Goal: Communication & Community: Answer question/provide support

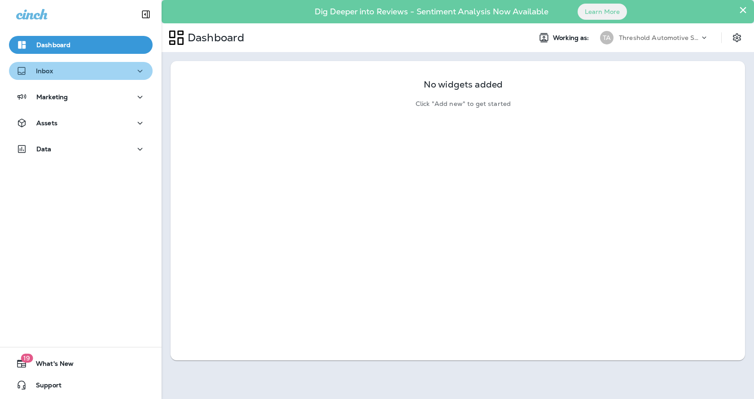
click at [98, 68] on div "Inbox" at bounding box center [80, 71] width 129 height 11
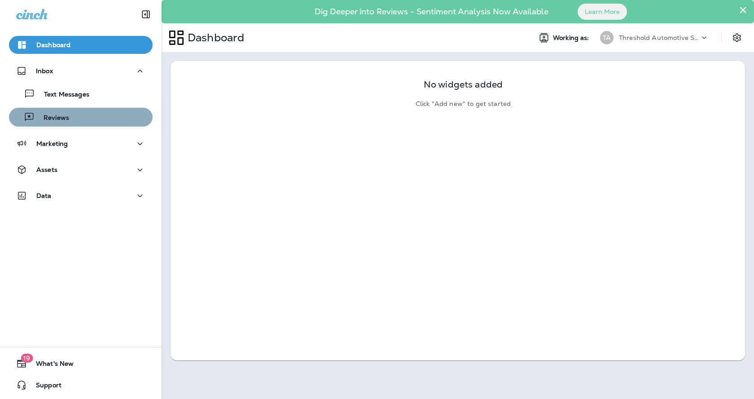
click at [91, 114] on div "Reviews" at bounding box center [81, 116] width 136 height 13
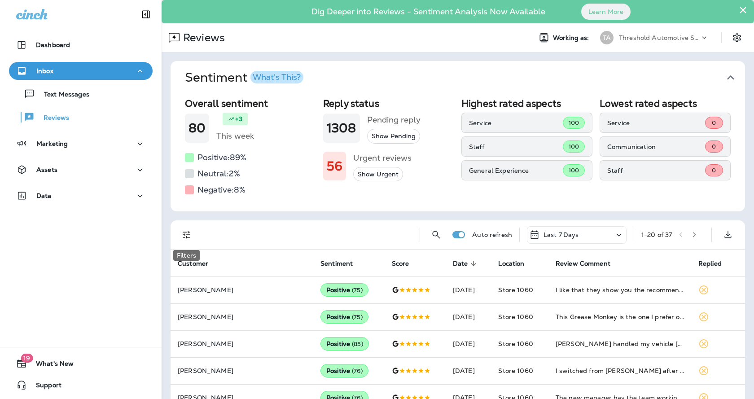
click at [189, 239] on icon "Filters" at bounding box center [186, 234] width 11 height 11
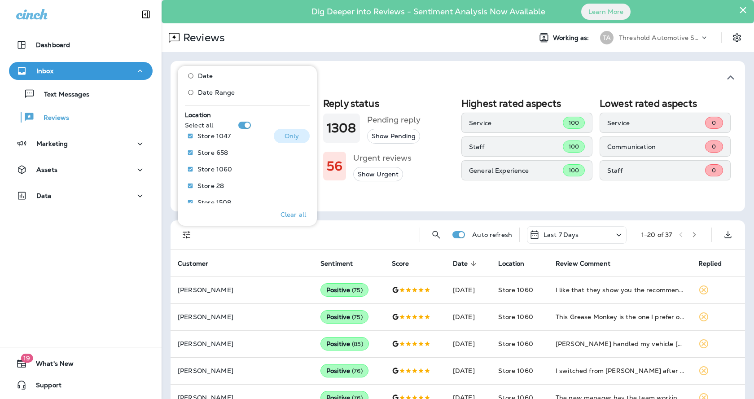
scroll to position [405, 0]
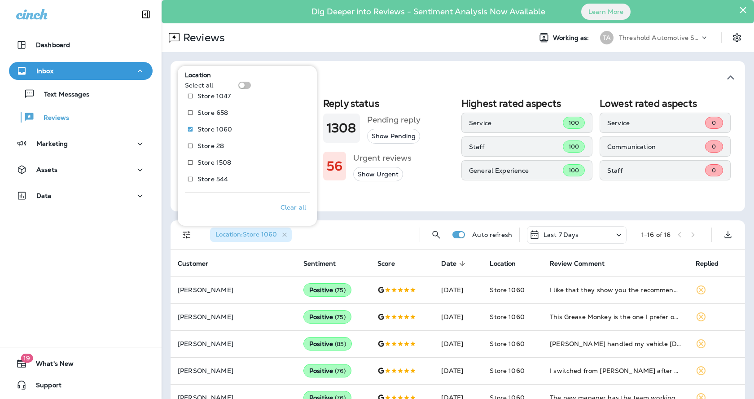
click at [389, 214] on div "Sentiment What's This? Overall sentiment 80 +3 This week Positive: 89 % Neutral…" at bounding box center [458, 384] width 593 height 665
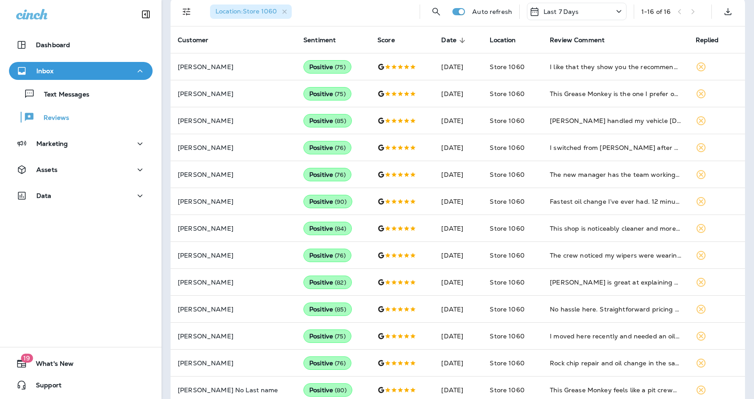
scroll to position [317, 0]
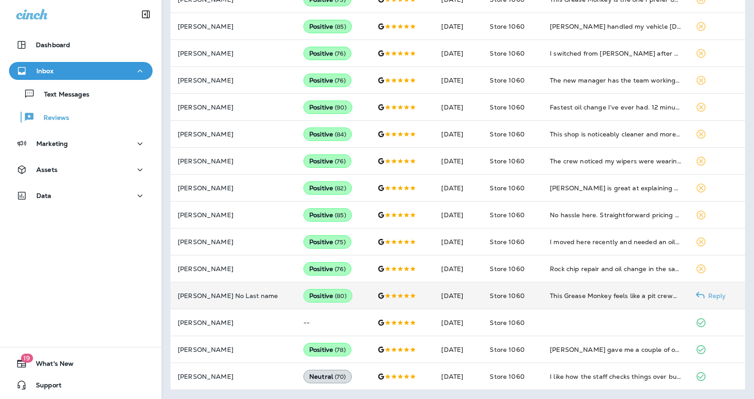
click at [709, 299] on p "Reply" at bounding box center [716, 295] width 22 height 7
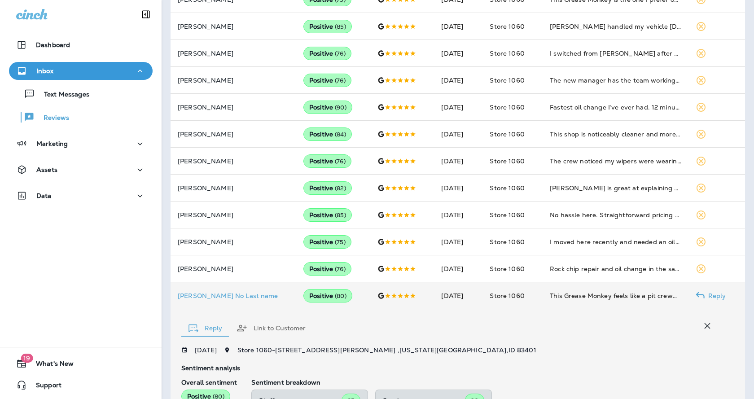
scroll to position [500, 0]
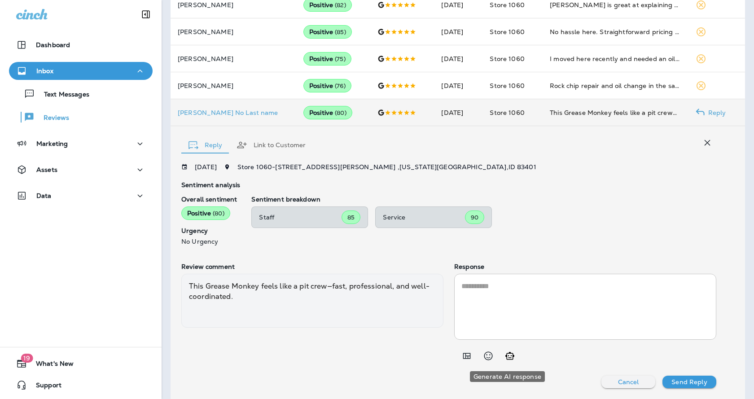
click at [507, 356] on icon "Generate AI response" at bounding box center [510, 356] width 11 height 11
type textarea "**********"
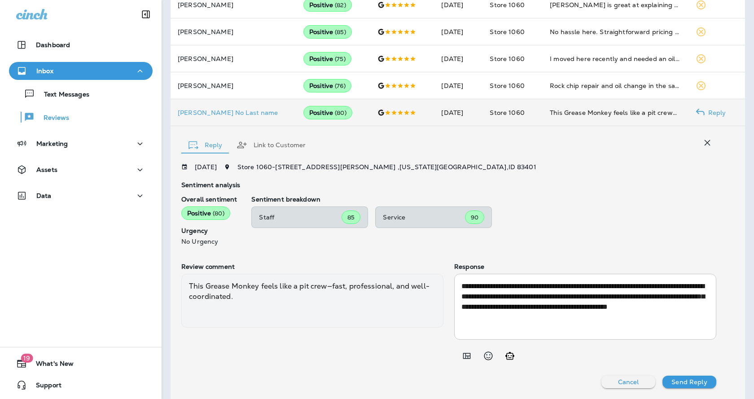
click at [698, 380] on p "Send Reply" at bounding box center [689, 382] width 35 height 7
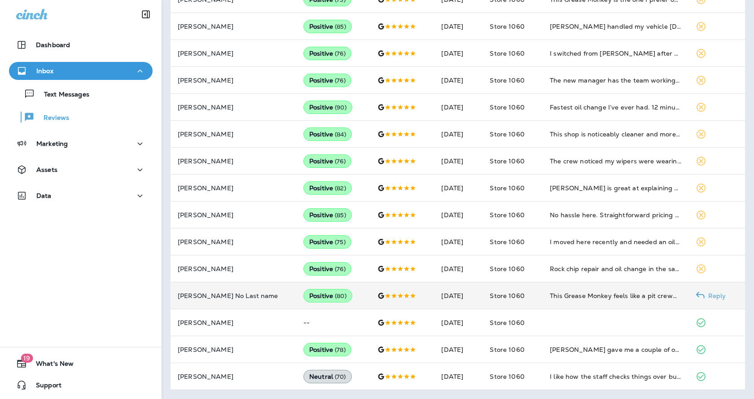
scroll to position [317, 0]
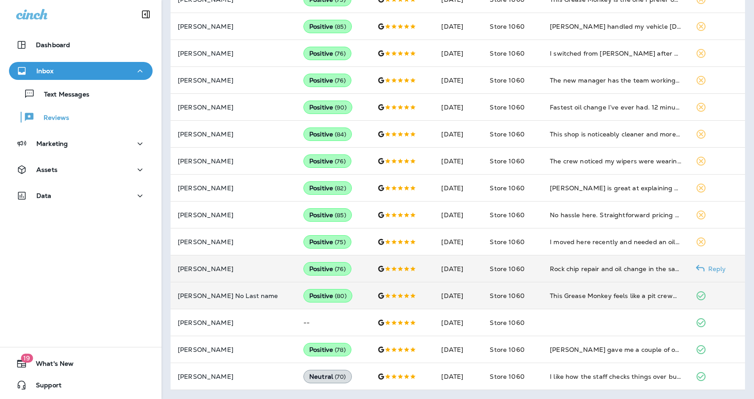
click at [705, 270] on p "Reply" at bounding box center [716, 268] width 22 height 7
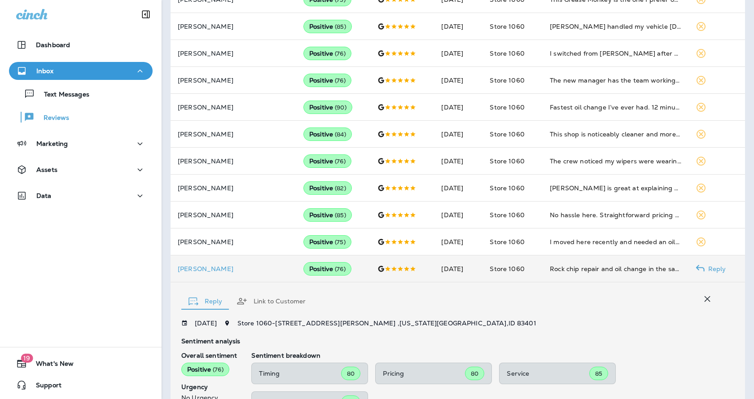
scroll to position [485, 0]
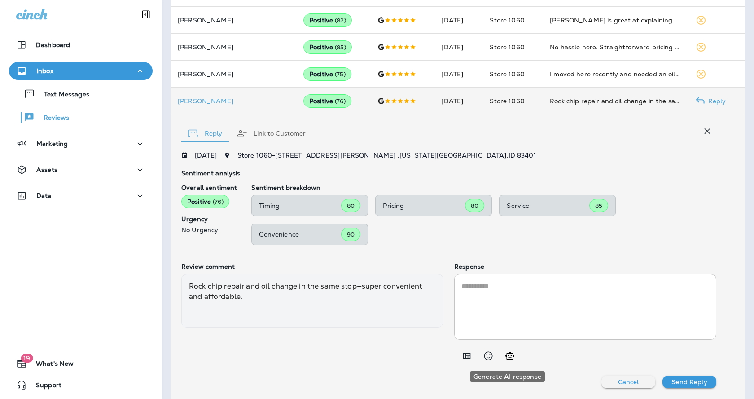
click at [511, 359] on icon "Generate AI response" at bounding box center [510, 356] width 11 height 11
type textarea "**********"
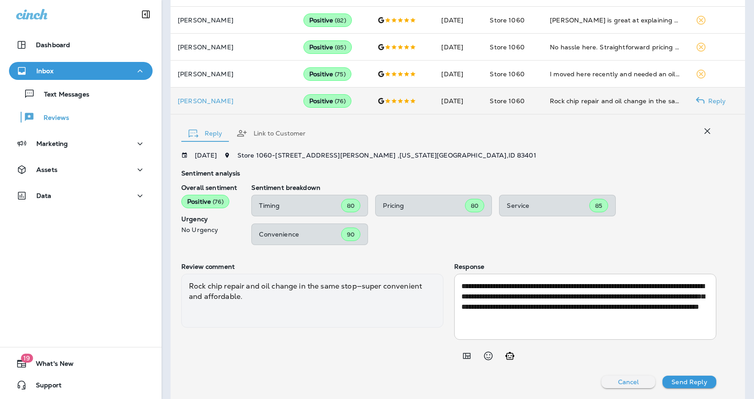
click at [706, 385] on button "Send Reply" at bounding box center [690, 382] width 54 height 13
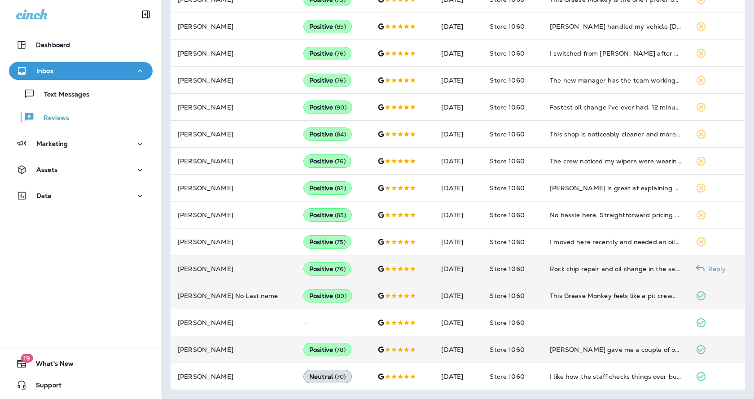
scroll to position [317, 0]
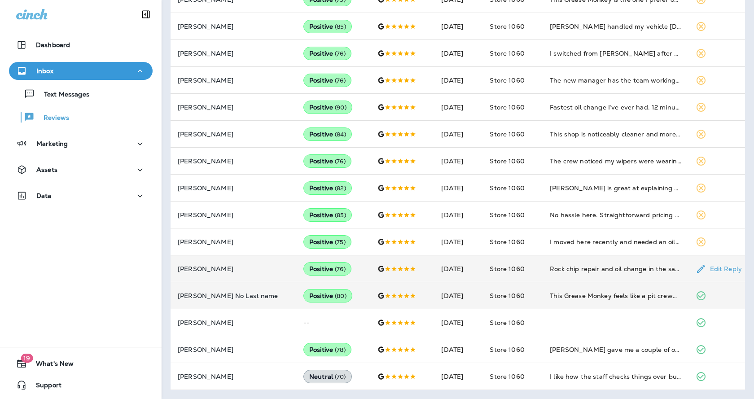
click at [707, 267] on p "Edit Reply" at bounding box center [724, 268] width 35 height 7
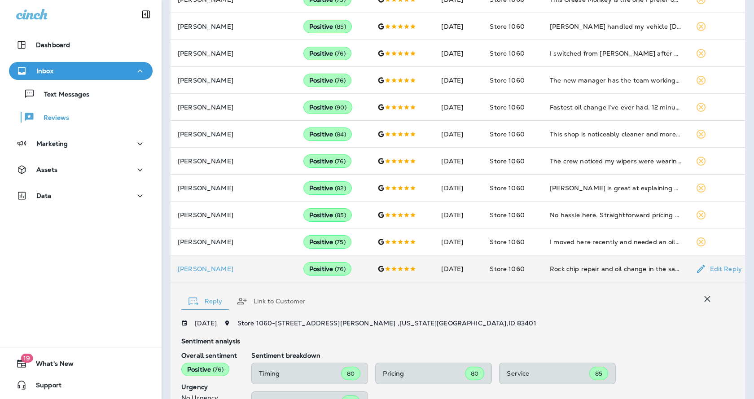
scroll to position [485, 0]
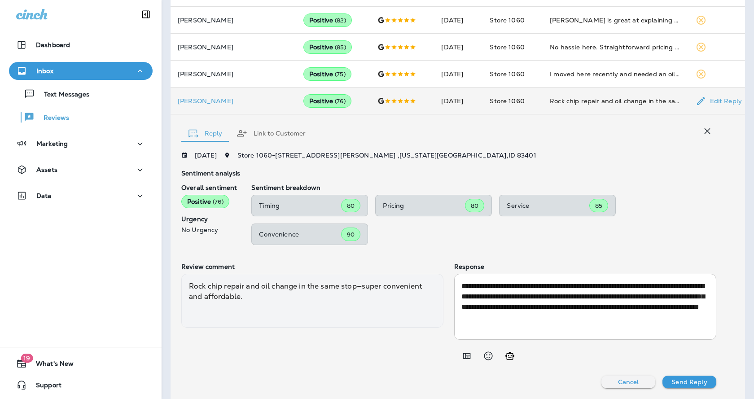
click at [681, 382] on p "Send Reply" at bounding box center [689, 382] width 35 height 7
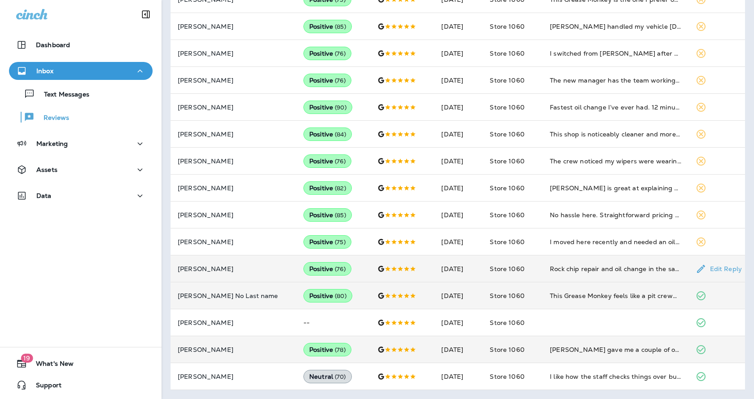
scroll to position [317, 0]
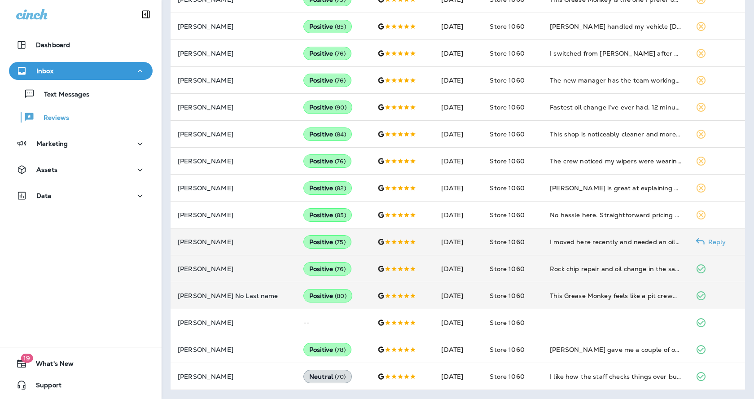
click at [705, 238] on p "Reply" at bounding box center [716, 241] width 22 height 7
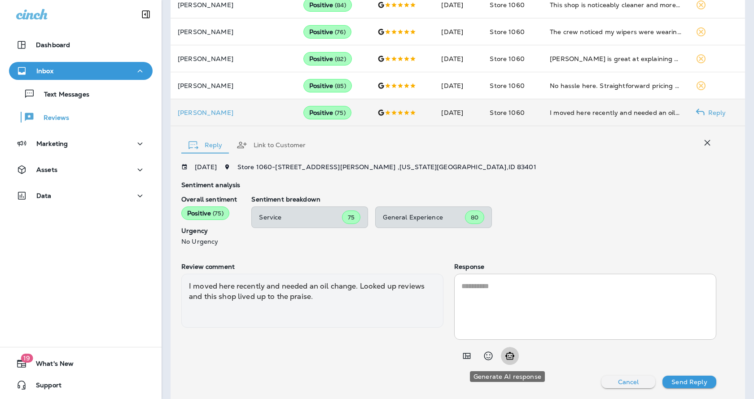
click at [510, 361] on icon "Generate AI response" at bounding box center [510, 356] width 11 height 11
type textarea "**********"
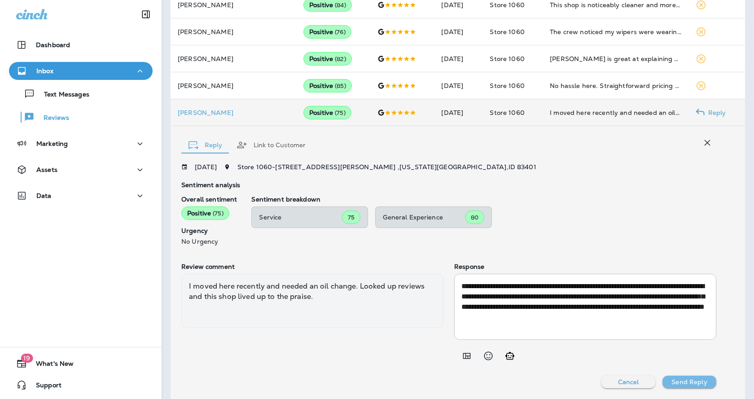
click at [697, 379] on p "Send Reply" at bounding box center [689, 382] width 35 height 7
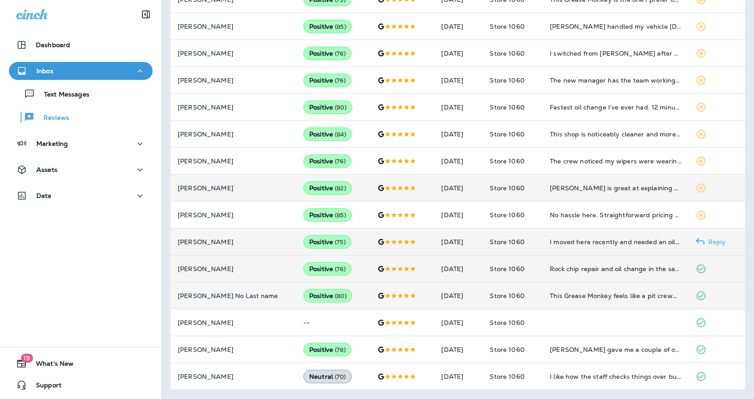
scroll to position [317, 0]
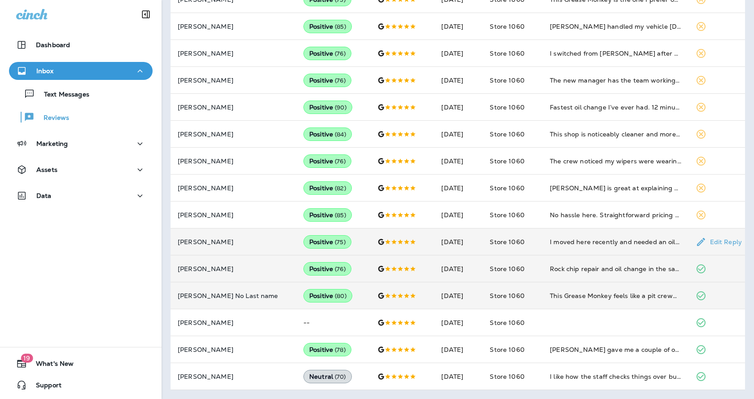
click at [707, 240] on p "Edit Reply" at bounding box center [724, 241] width 35 height 7
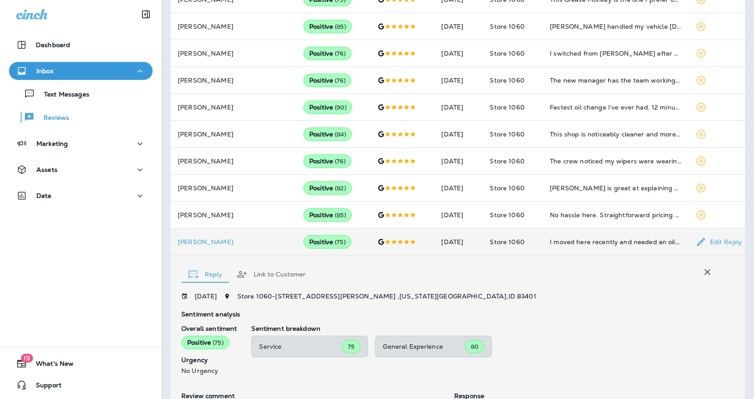
scroll to position [446, 0]
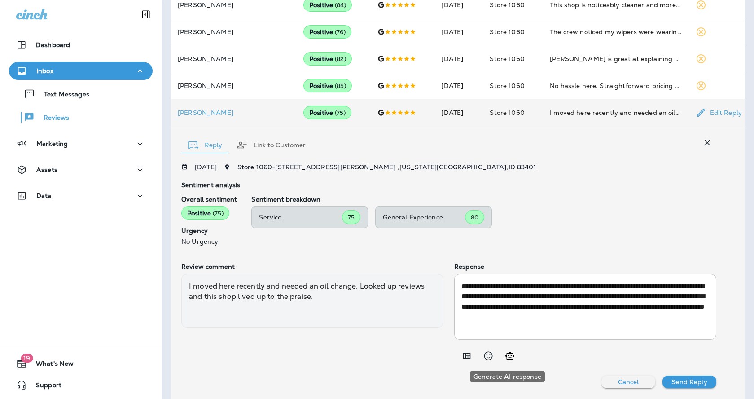
click at [508, 357] on icon "Generate AI response" at bounding box center [510, 356] width 11 height 11
type textarea "**********"
click at [687, 383] on p "Send Reply" at bounding box center [689, 382] width 35 height 7
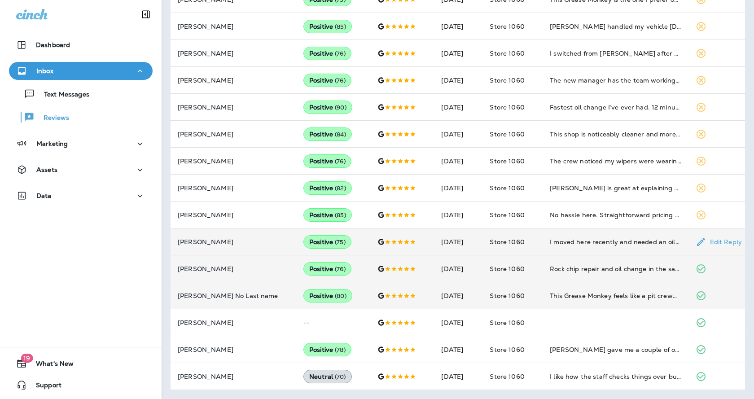
scroll to position [317, 0]
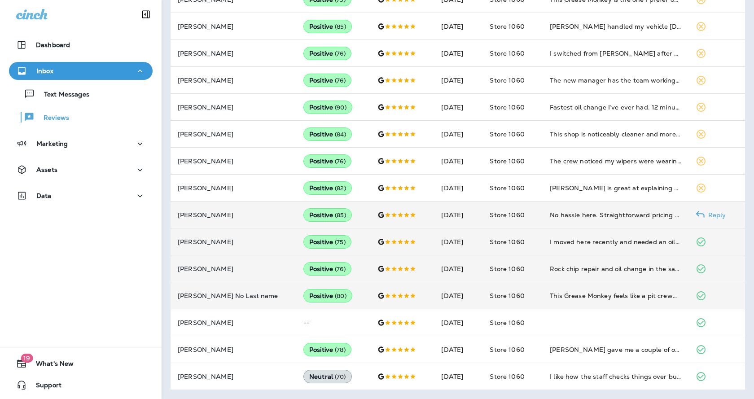
click at [705, 213] on p "Reply" at bounding box center [716, 214] width 22 height 7
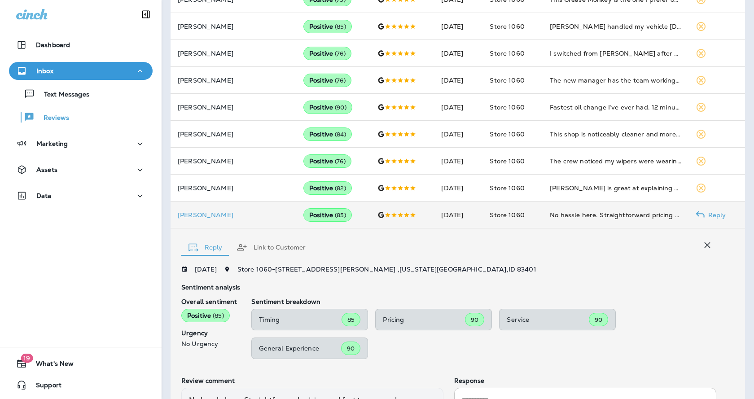
scroll to position [431, 0]
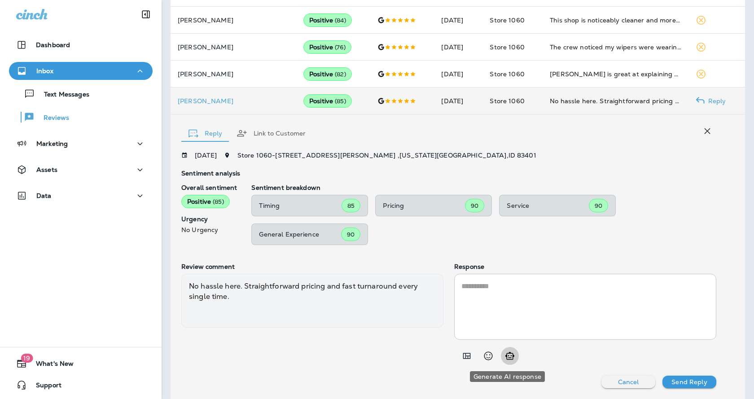
click at [510, 358] on icon "Generate AI response" at bounding box center [510, 356] width 9 height 8
type textarea "**********"
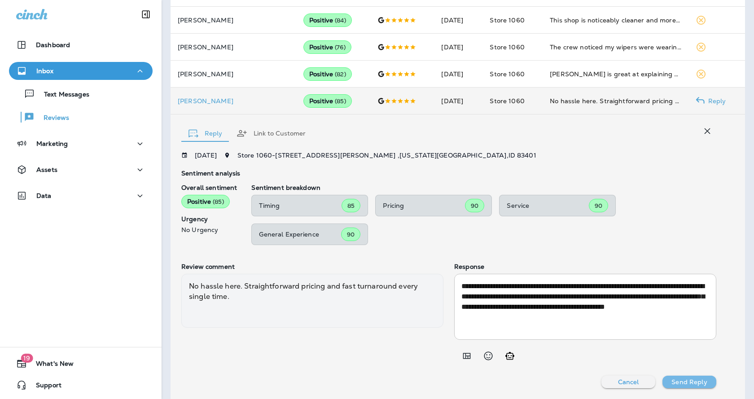
click at [695, 383] on p "Send Reply" at bounding box center [689, 382] width 35 height 7
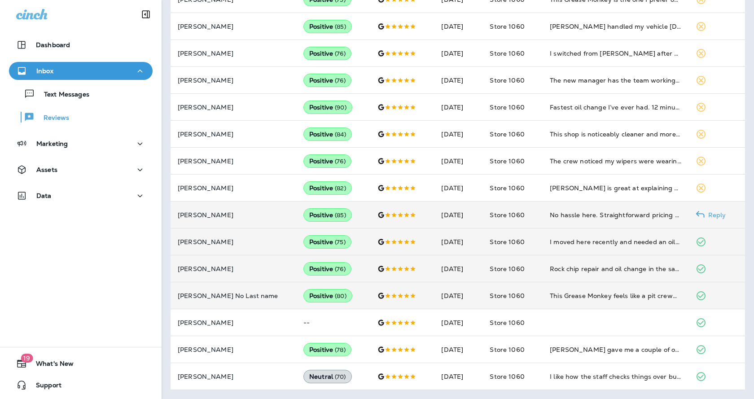
scroll to position [317, 0]
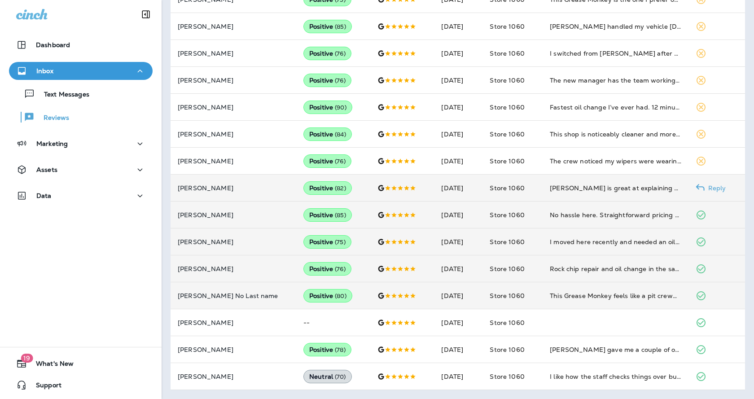
click at [709, 187] on p "Reply" at bounding box center [716, 188] width 22 height 7
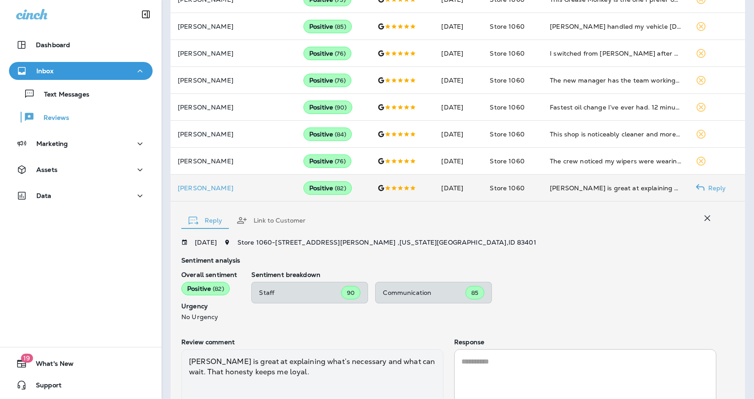
scroll to position [392, 0]
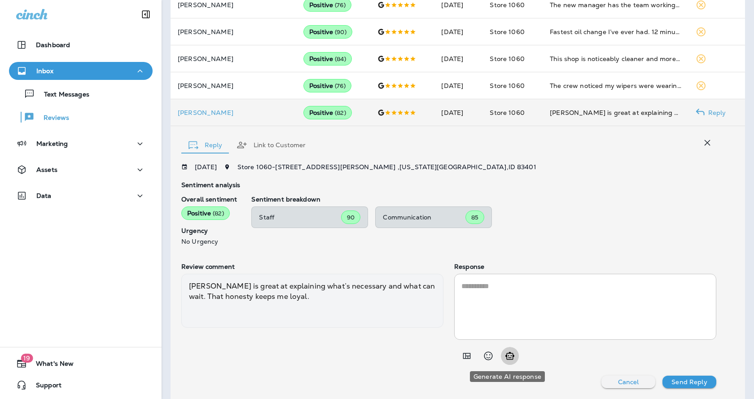
click at [510, 358] on icon "Generate AI response" at bounding box center [510, 356] width 11 height 11
type textarea "**********"
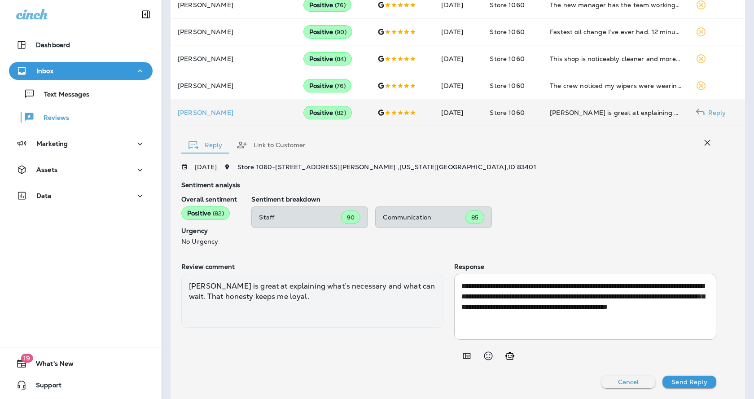
click at [695, 387] on button "Send Reply" at bounding box center [690, 382] width 54 height 13
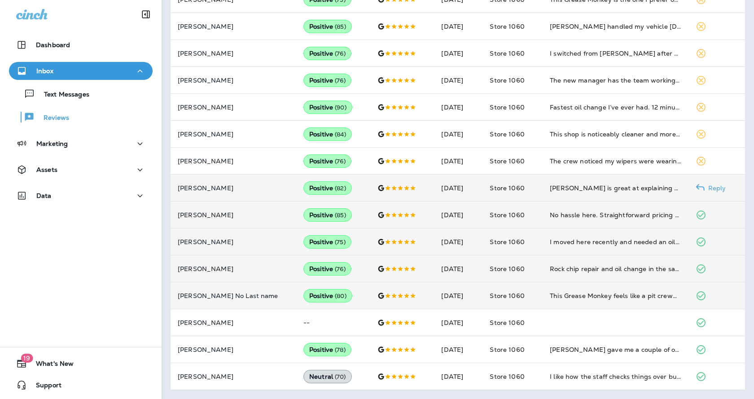
scroll to position [317, 0]
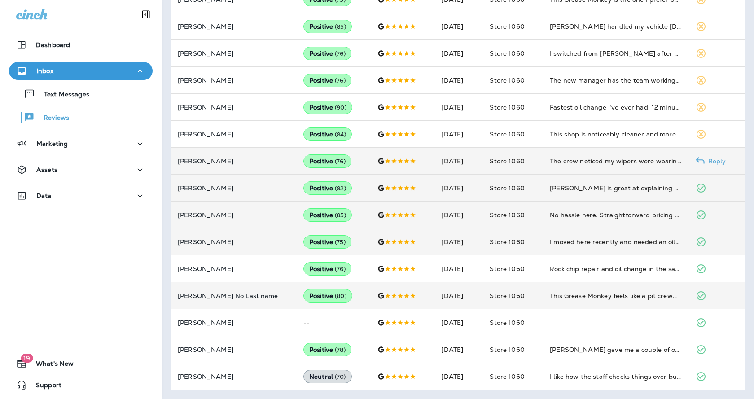
click at [705, 163] on p "Reply" at bounding box center [716, 161] width 22 height 7
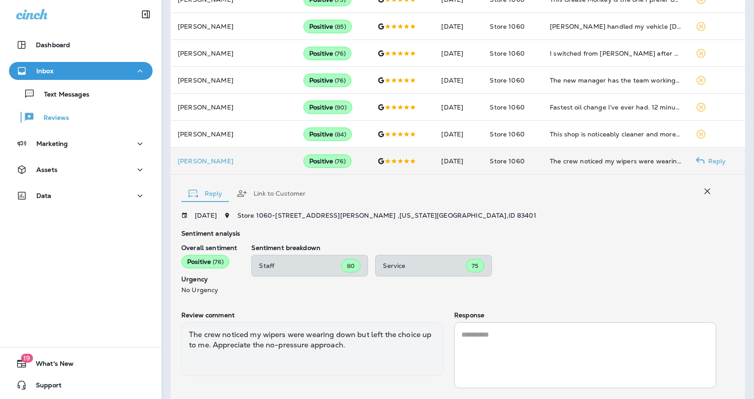
scroll to position [365, 0]
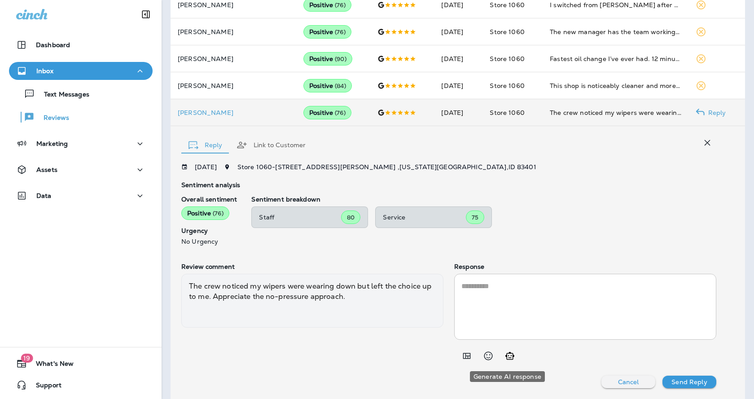
click at [511, 361] on icon "Generate AI response" at bounding box center [510, 356] width 11 height 11
type textarea "**********"
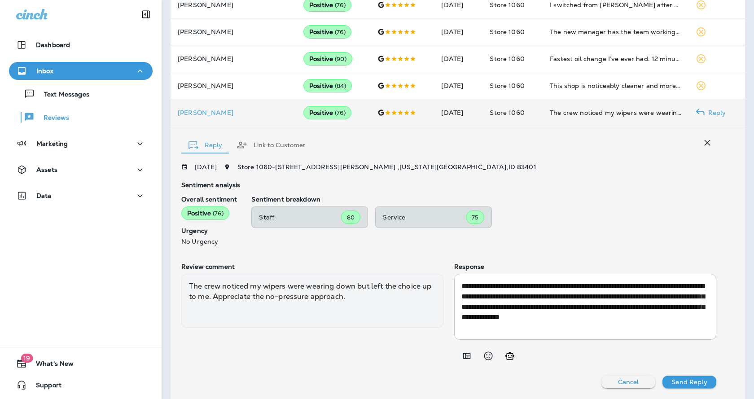
click at [678, 379] on p "Send Reply" at bounding box center [689, 382] width 35 height 7
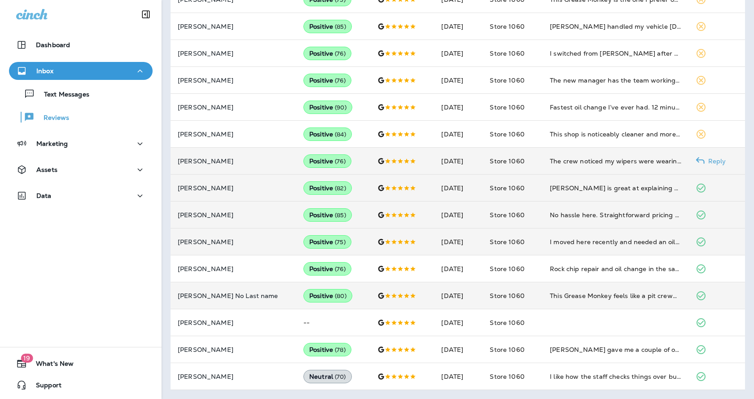
scroll to position [317, 0]
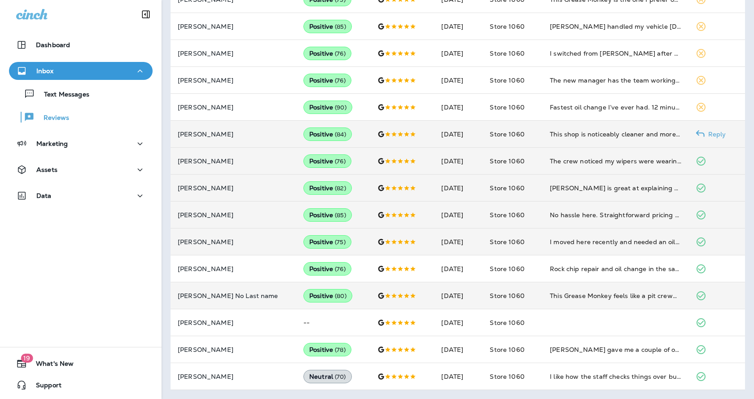
click at [705, 134] on p "Reply" at bounding box center [716, 134] width 22 height 7
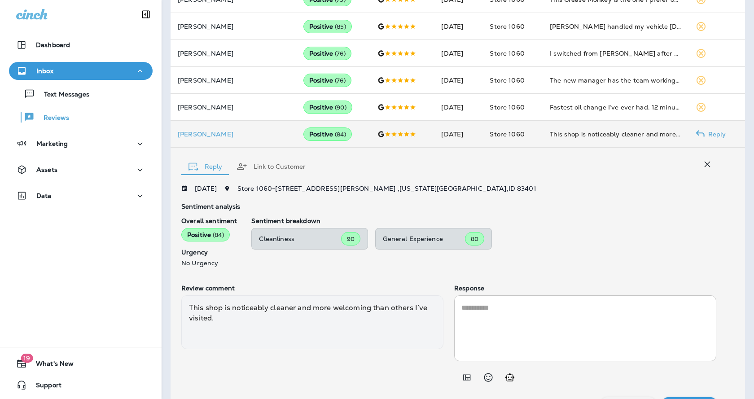
scroll to position [339, 0]
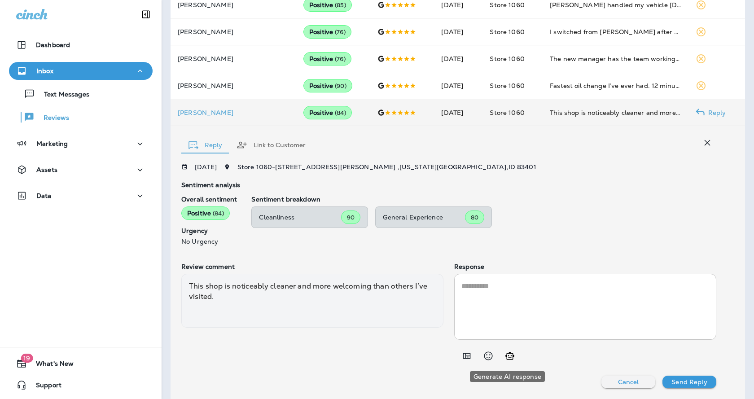
click at [510, 357] on icon "Generate AI response" at bounding box center [510, 356] width 9 height 8
type textarea "**********"
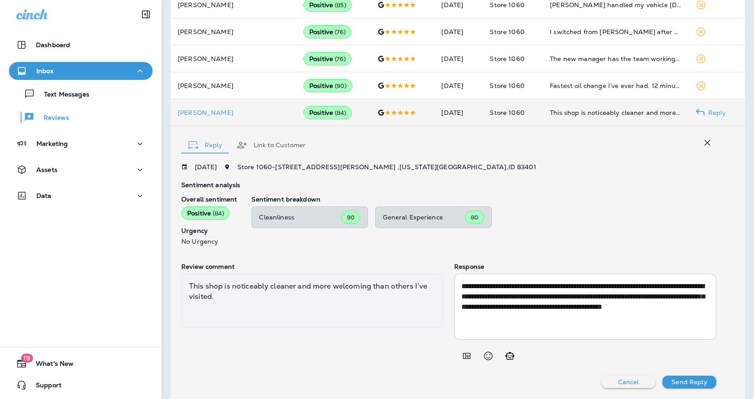
click at [683, 382] on p "Send Reply" at bounding box center [689, 382] width 35 height 7
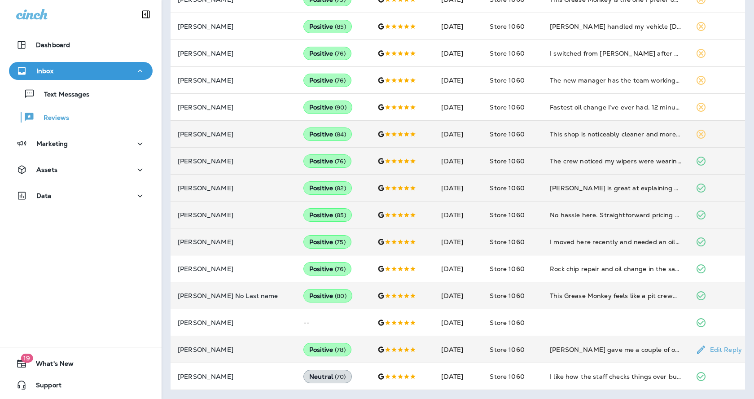
scroll to position [317, 0]
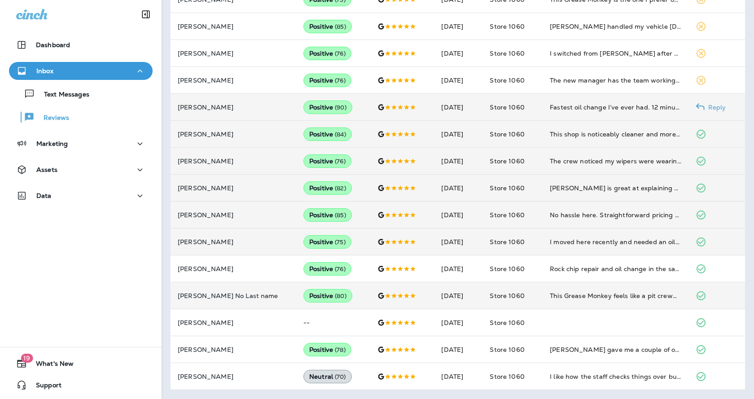
click at [713, 107] on p "Reply" at bounding box center [716, 107] width 22 height 7
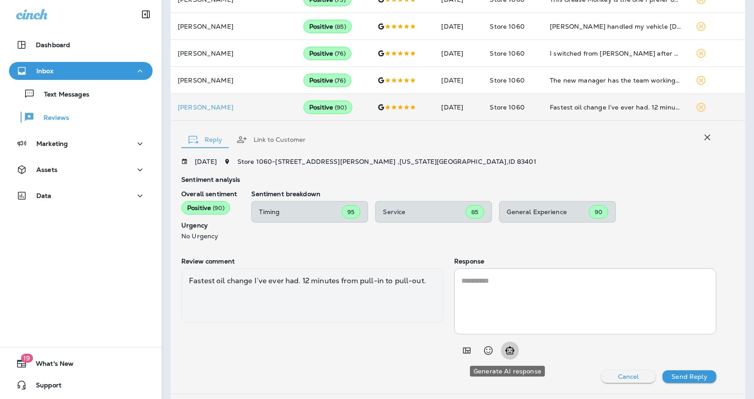
click at [505, 352] on icon "Generate AI response" at bounding box center [510, 350] width 11 height 11
type textarea "**********"
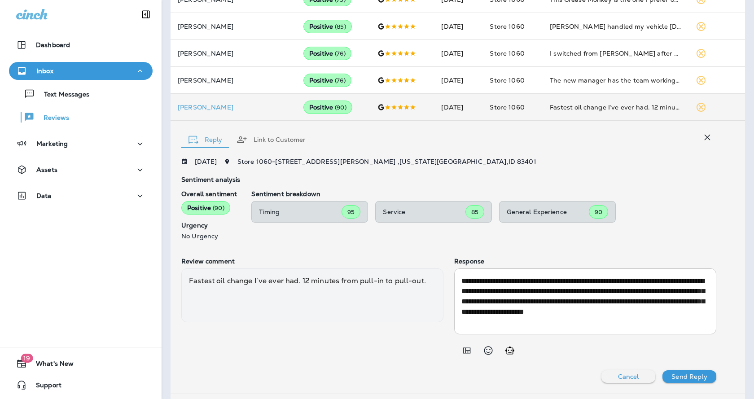
click at [682, 378] on p "Send Reply" at bounding box center [689, 376] width 35 height 7
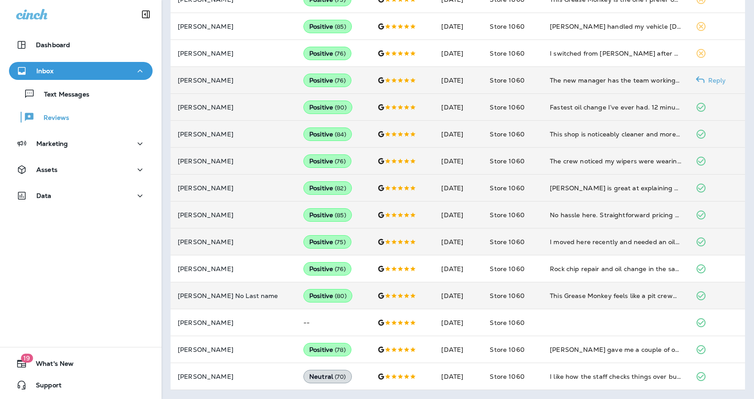
click at [705, 79] on p "Reply" at bounding box center [716, 80] width 22 height 7
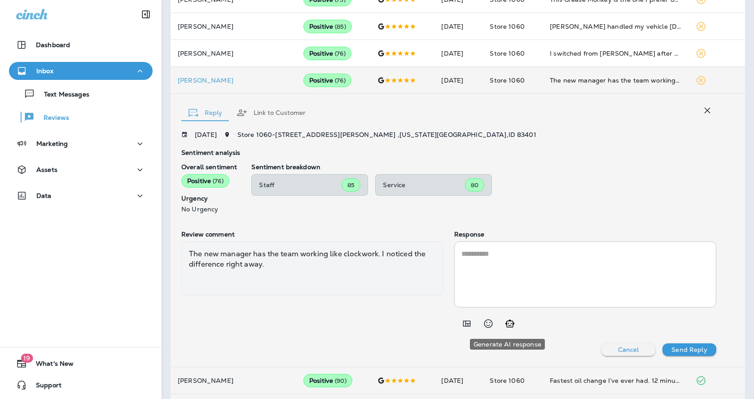
click at [511, 326] on icon "Generate AI response" at bounding box center [510, 323] width 11 height 11
type textarea "**********"
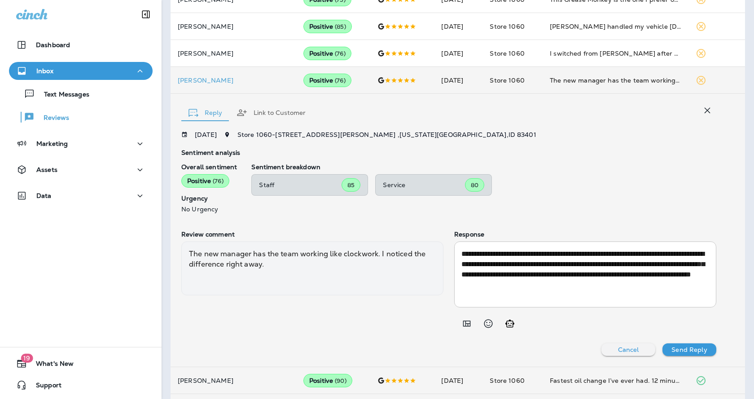
click at [699, 344] on button "Send Reply" at bounding box center [690, 349] width 54 height 13
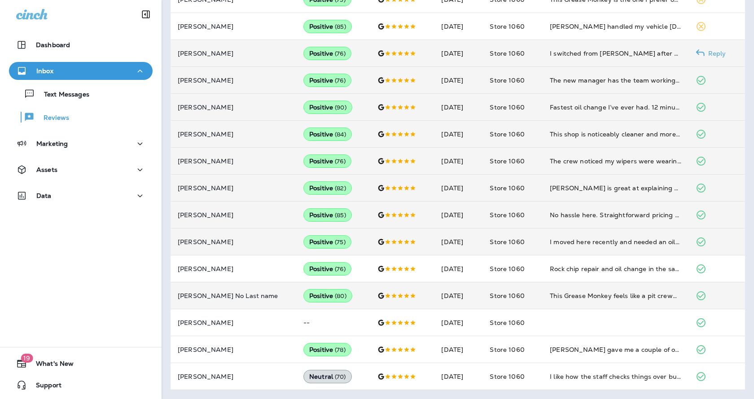
click at [705, 52] on p "Reply" at bounding box center [716, 53] width 22 height 7
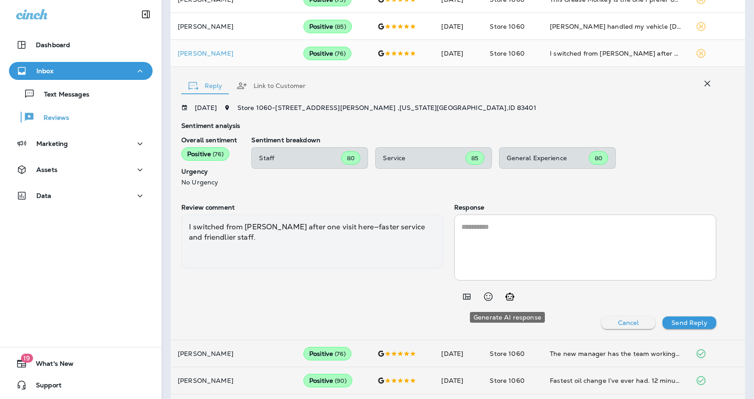
click at [510, 298] on icon "Generate AI response" at bounding box center [510, 296] width 11 height 11
type textarea "**********"
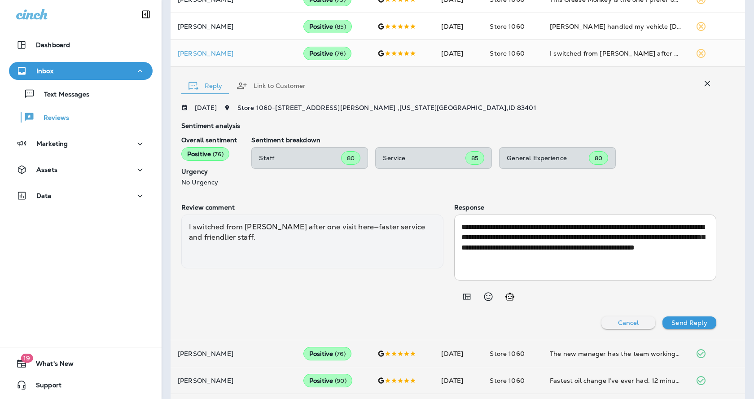
click at [688, 322] on p "Send Reply" at bounding box center [689, 322] width 35 height 7
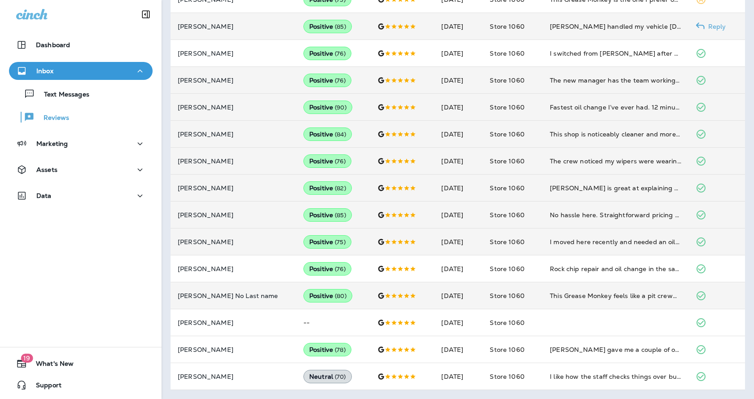
click at [709, 28] on p "Reply" at bounding box center [716, 26] width 22 height 7
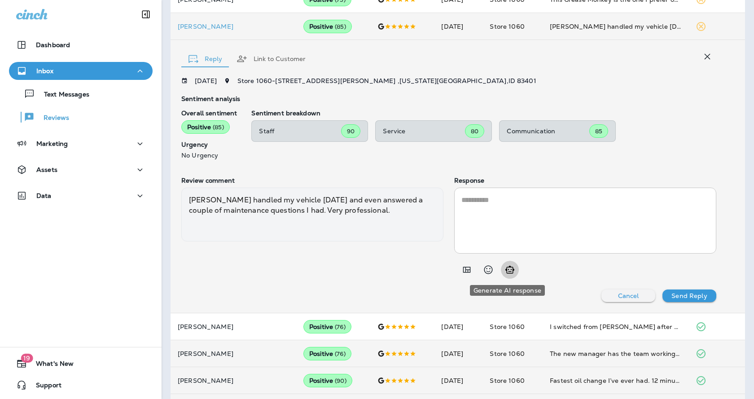
click at [510, 277] on button "Generate AI response" at bounding box center [510, 270] width 18 height 18
type textarea "**********"
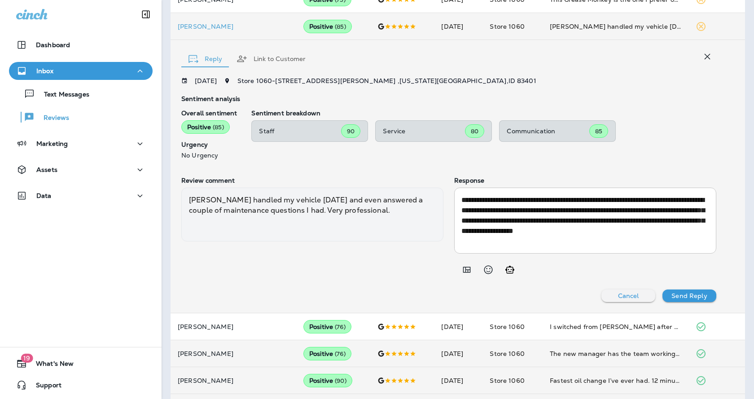
click at [698, 296] on p "Send Reply" at bounding box center [689, 295] width 35 height 7
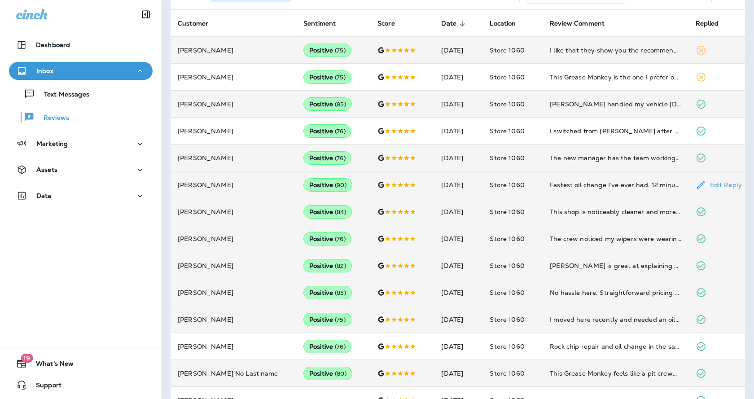
scroll to position [137, 0]
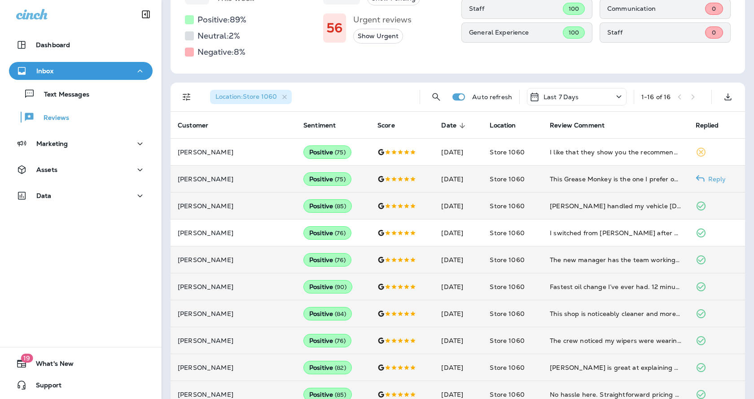
click at [705, 176] on p "Reply" at bounding box center [716, 179] width 22 height 7
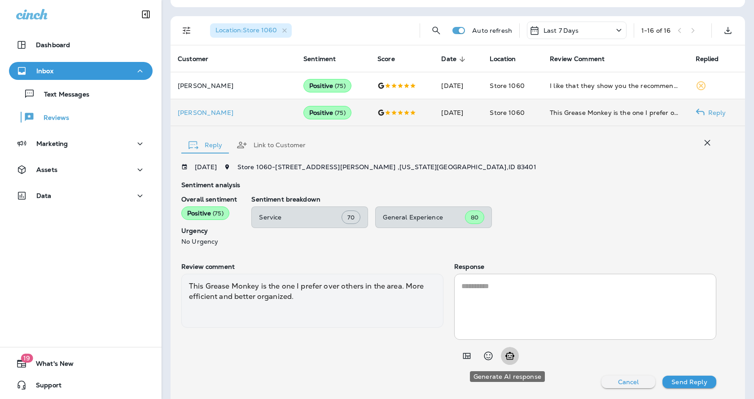
click at [507, 353] on icon "Generate AI response" at bounding box center [510, 356] width 9 height 8
type textarea "**********"
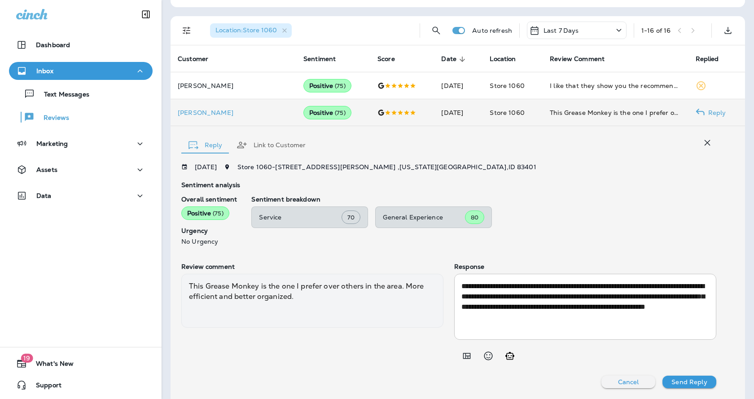
click at [682, 382] on p "Send Reply" at bounding box center [689, 382] width 35 height 7
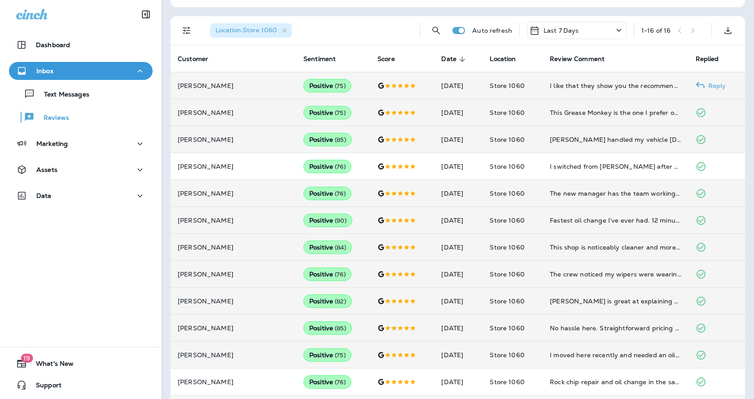
click at [696, 85] on use at bounding box center [700, 85] width 9 height 7
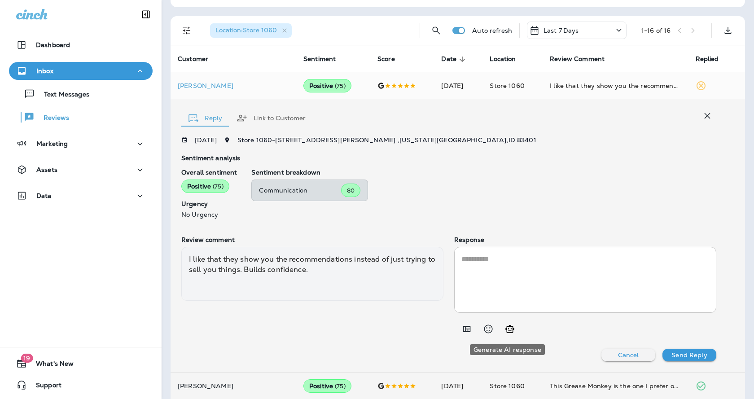
click at [507, 328] on icon "Generate AI response" at bounding box center [510, 329] width 11 height 11
type textarea "**********"
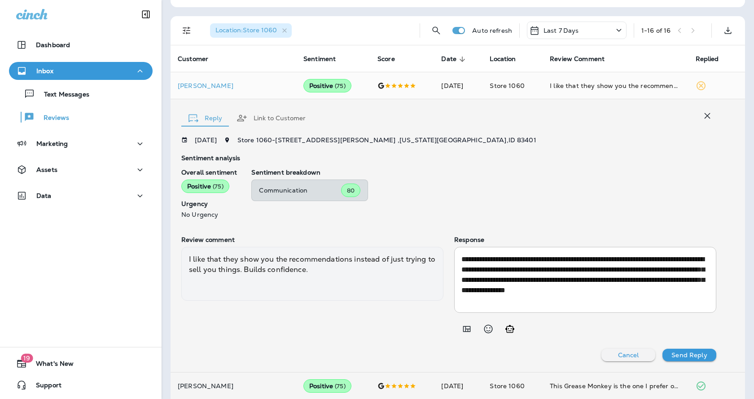
click at [696, 352] on p "Send Reply" at bounding box center [689, 355] width 35 height 7
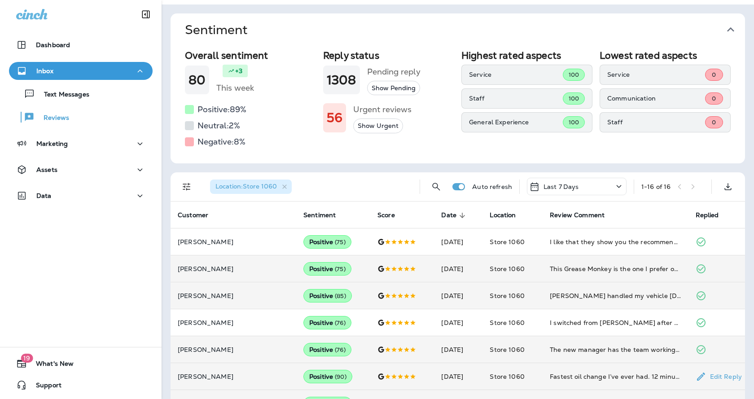
scroll to position [0, 0]
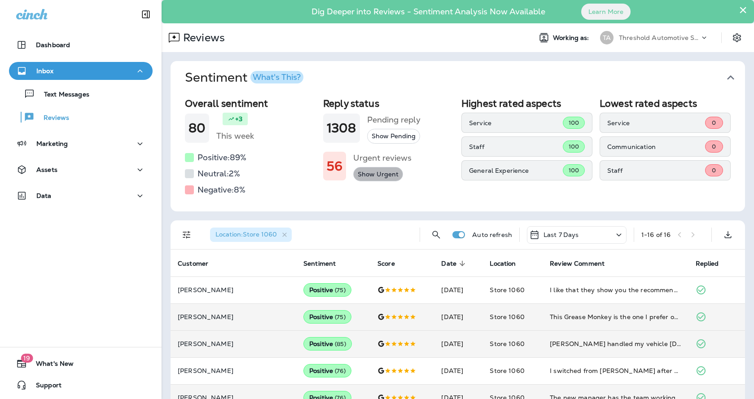
click at [387, 174] on button "Show Urgent" at bounding box center [378, 174] width 50 height 15
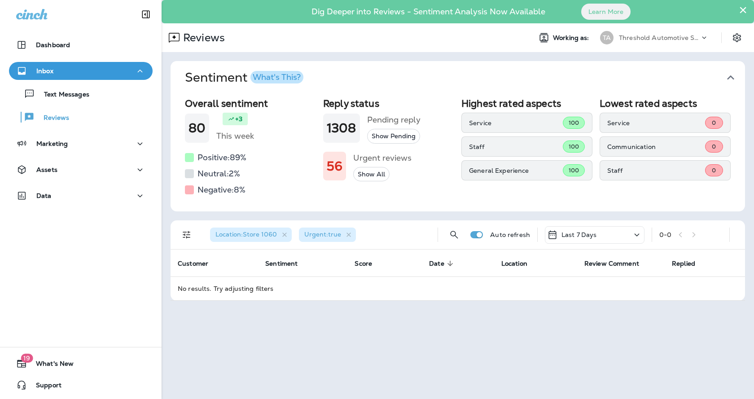
click at [377, 174] on button "Show All" at bounding box center [371, 174] width 36 height 15
